Goal: Task Accomplishment & Management: Complete application form

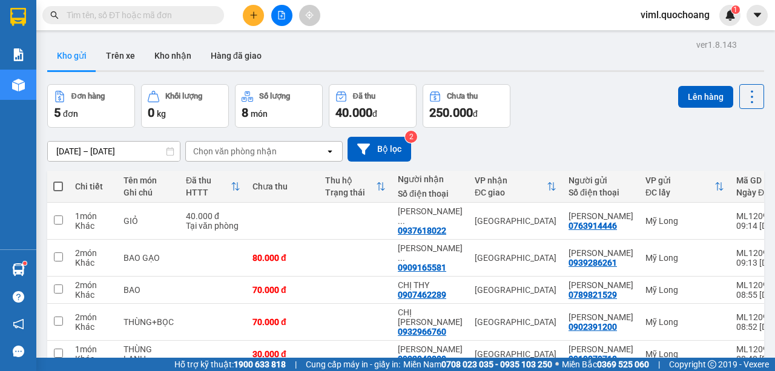
click at [246, 13] on button at bounding box center [253, 15] width 21 height 21
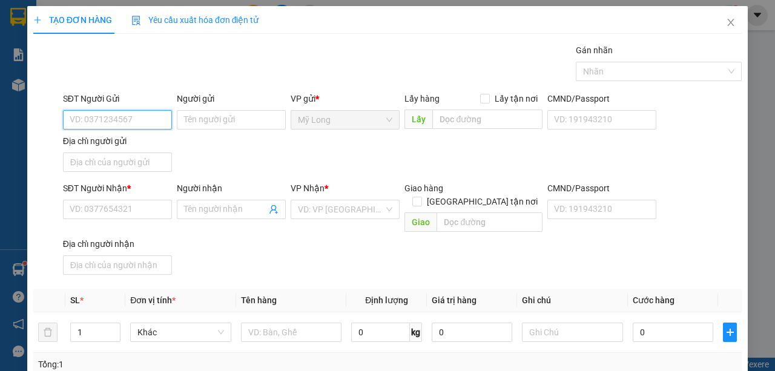
click at [148, 110] on input "SĐT Người Gửi" at bounding box center [117, 119] width 109 height 19
type input "0763956571"
click at [146, 145] on div "0763956571 - [PERSON_NAME]" at bounding box center [129, 143] width 119 height 13
type input "[PERSON_NAME]"
type input "0763956571"
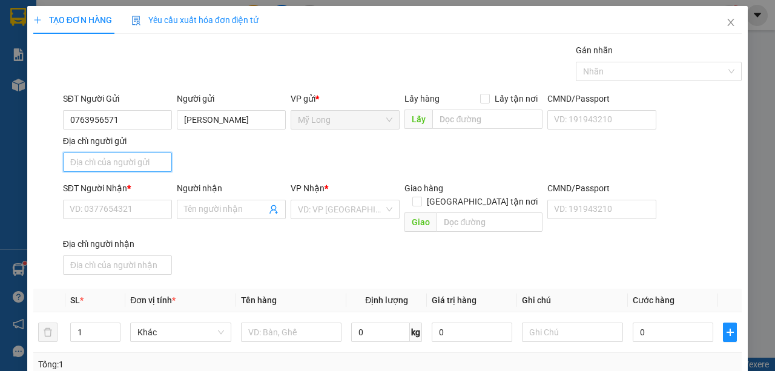
click at [111, 167] on input "Địa chỉ người gửi" at bounding box center [117, 162] width 109 height 19
type input "a"
type input "â"
type input "ấ"
type input "A"
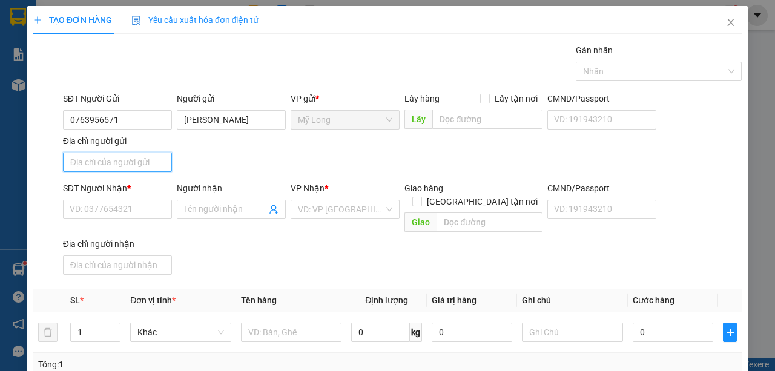
type input "Â"
click at [87, 165] on input "ẤP 1 [GEOGRAPHIC_DATA]" at bounding box center [117, 162] width 109 height 19
type input "ẤP 4 [GEOGRAPHIC_DATA]"
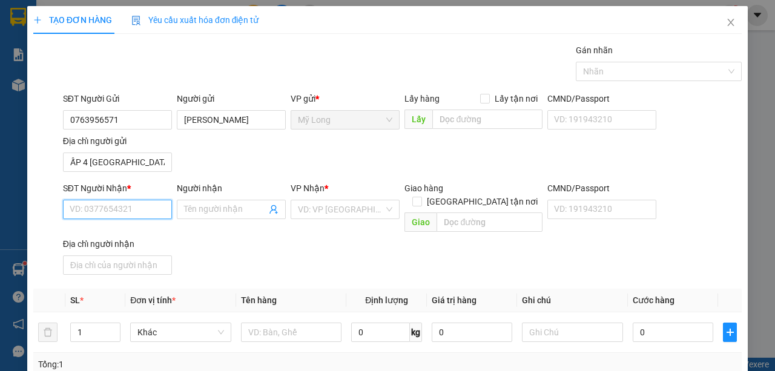
click at [114, 200] on input "SĐT Người Nhận *" at bounding box center [117, 209] width 109 height 19
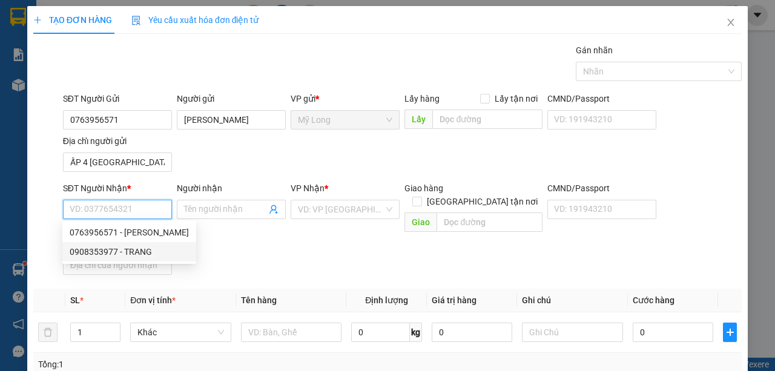
click at [131, 254] on div "0908353977 - TRANG" at bounding box center [129, 251] width 119 height 13
type input "0908353977"
type input "TRANG"
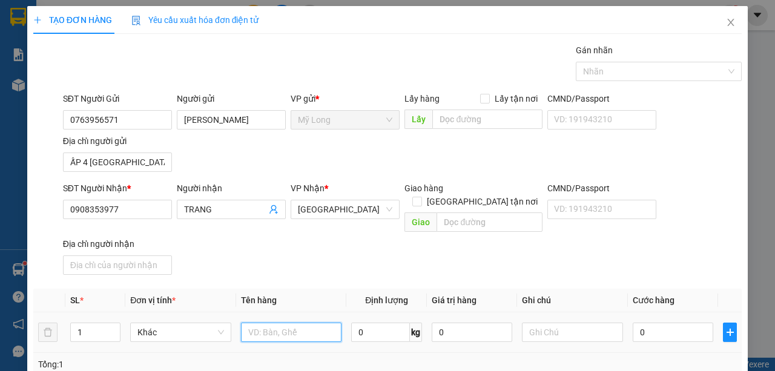
click at [273, 323] on input "text" at bounding box center [291, 332] width 101 height 19
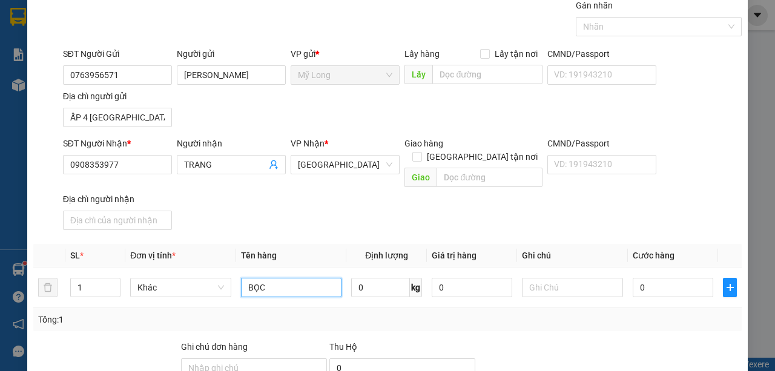
scroll to position [159, 0]
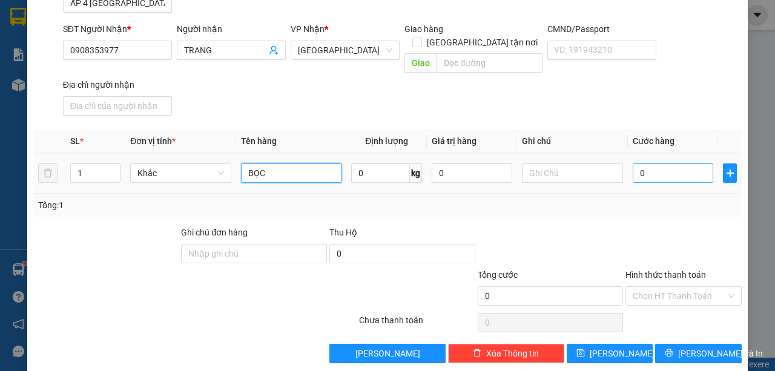
type input "BỌC"
click at [658, 163] on input "0" at bounding box center [673, 172] width 81 height 19
type input "4"
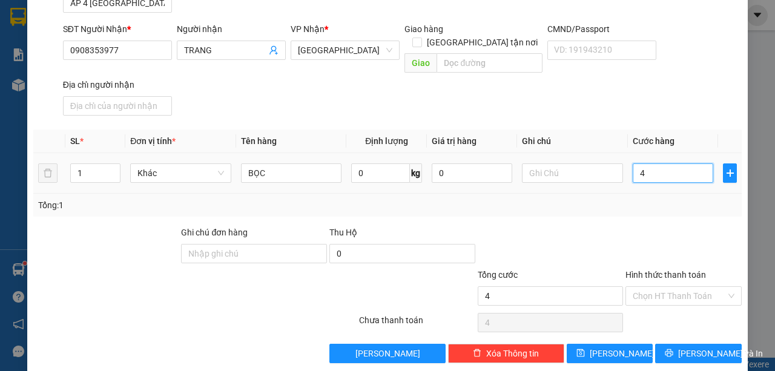
type input "40"
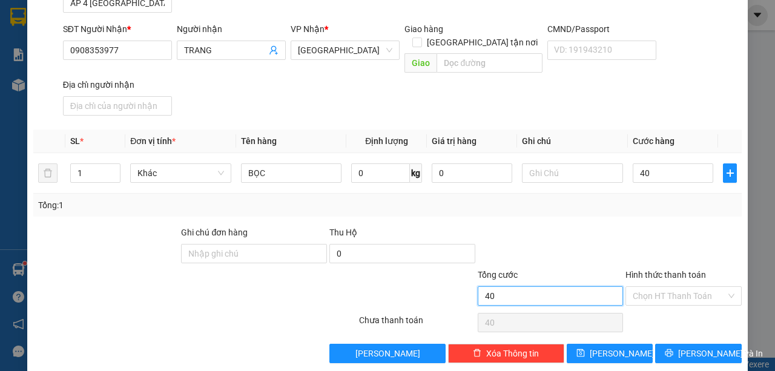
type input "40.000"
click at [603, 286] on input "40.000" at bounding box center [551, 295] width 146 height 19
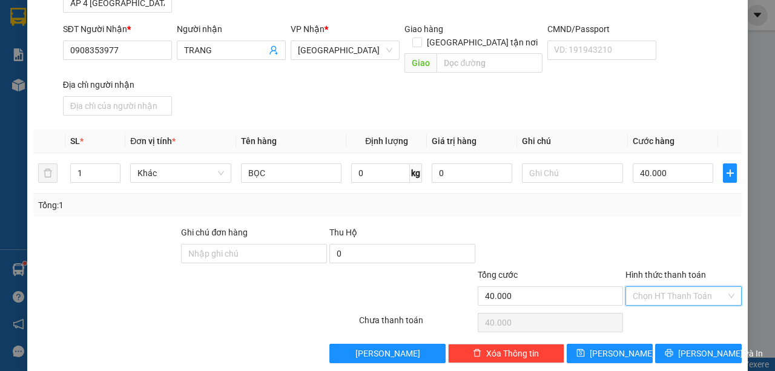
click at [667, 287] on input "Hình thức thanh toán" at bounding box center [679, 296] width 93 height 18
drag, startPoint x: 663, startPoint y: 302, endPoint x: 677, endPoint y: 318, distance: 20.6
click at [663, 303] on div "Tại văn phòng" at bounding box center [678, 304] width 100 height 13
type input "0"
click at [680, 344] on button "[PERSON_NAME] và In" at bounding box center [698, 353] width 87 height 19
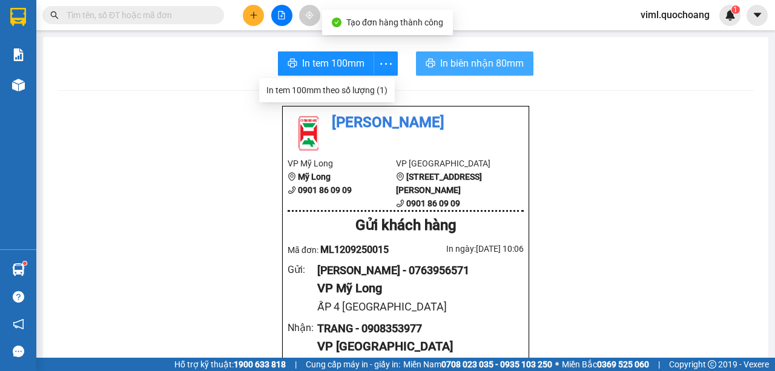
click at [448, 65] on span "In biên nhận 80mm" at bounding box center [482, 63] width 84 height 15
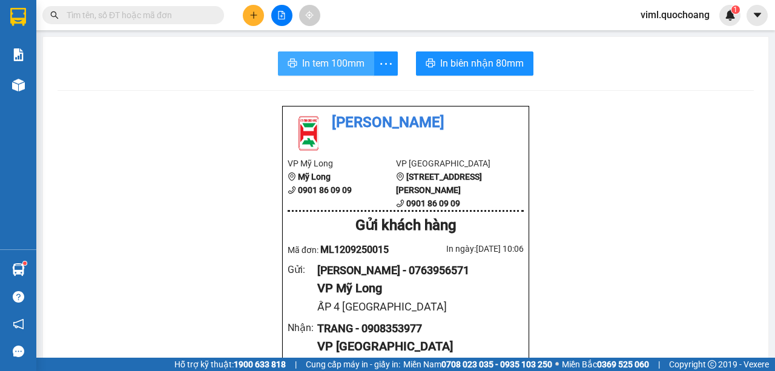
click at [329, 59] on span "In tem 100mm" at bounding box center [333, 63] width 62 height 15
